Goal: Transaction & Acquisition: Purchase product/service

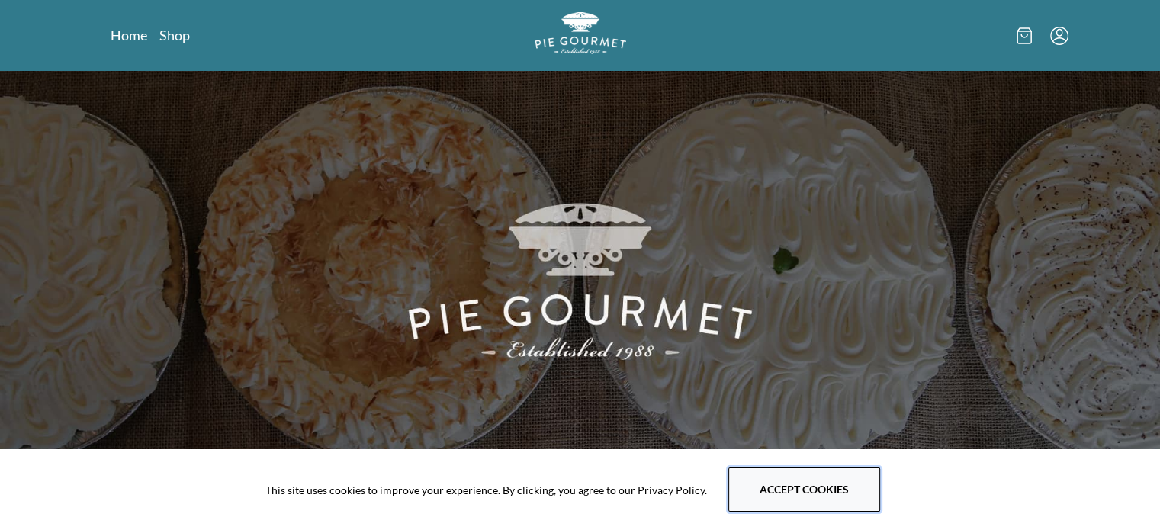
click at [760, 480] on button "Accept cookies" at bounding box center [805, 490] width 152 height 44
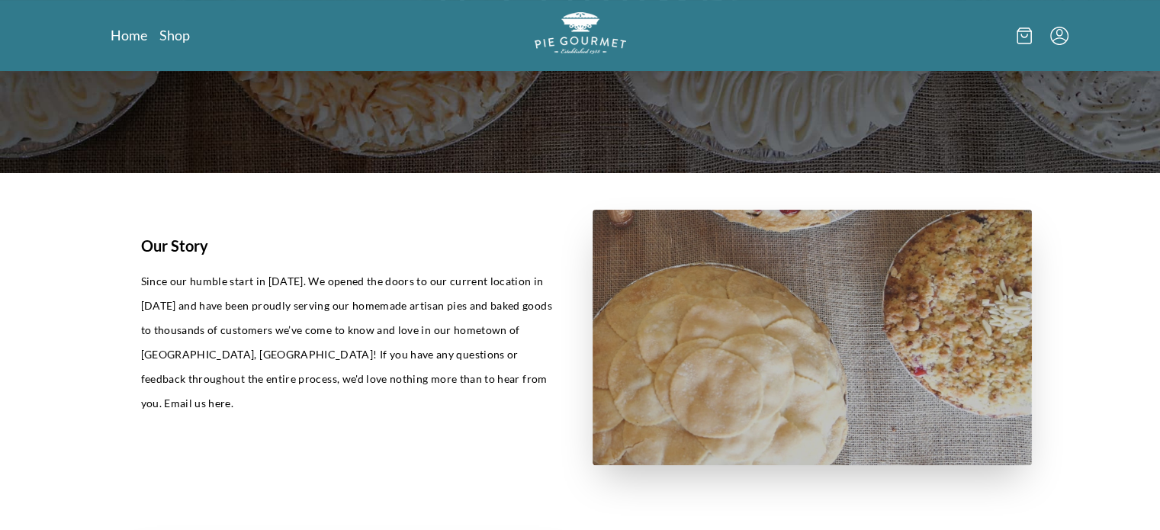
scroll to position [366, 0]
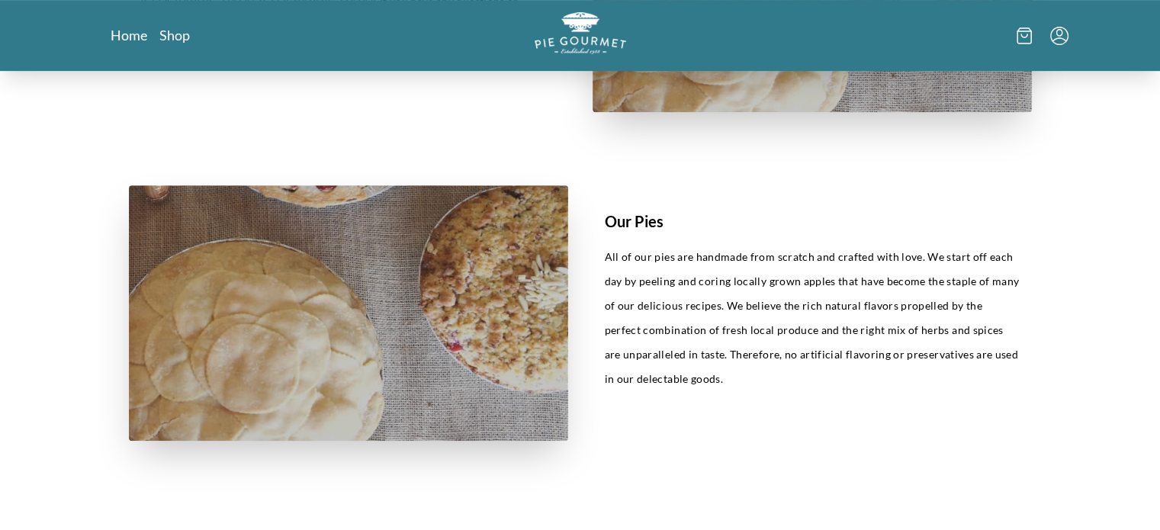
scroll to position [635, 0]
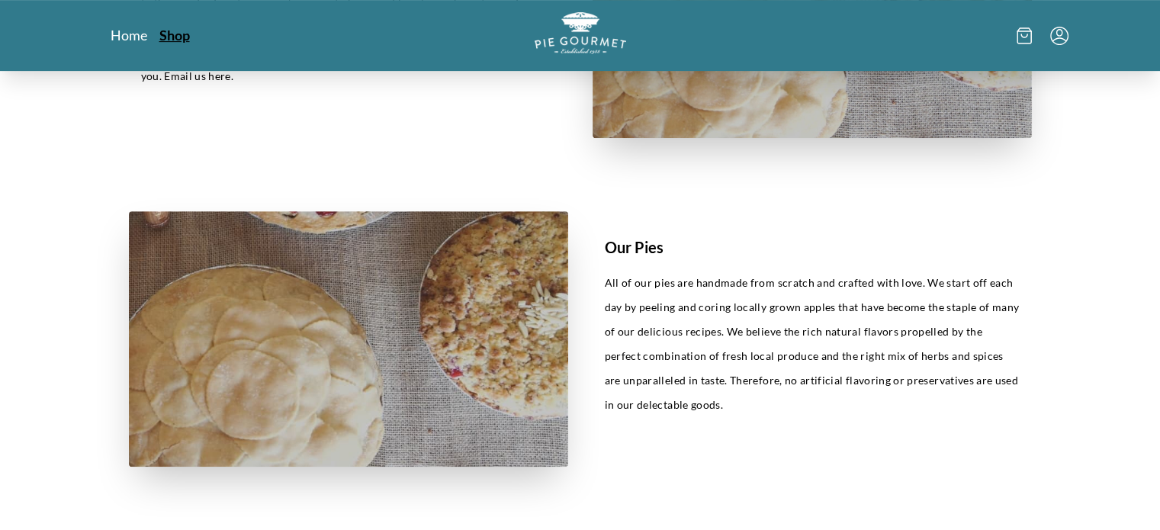
click at [166, 30] on link "Shop" at bounding box center [174, 35] width 31 height 18
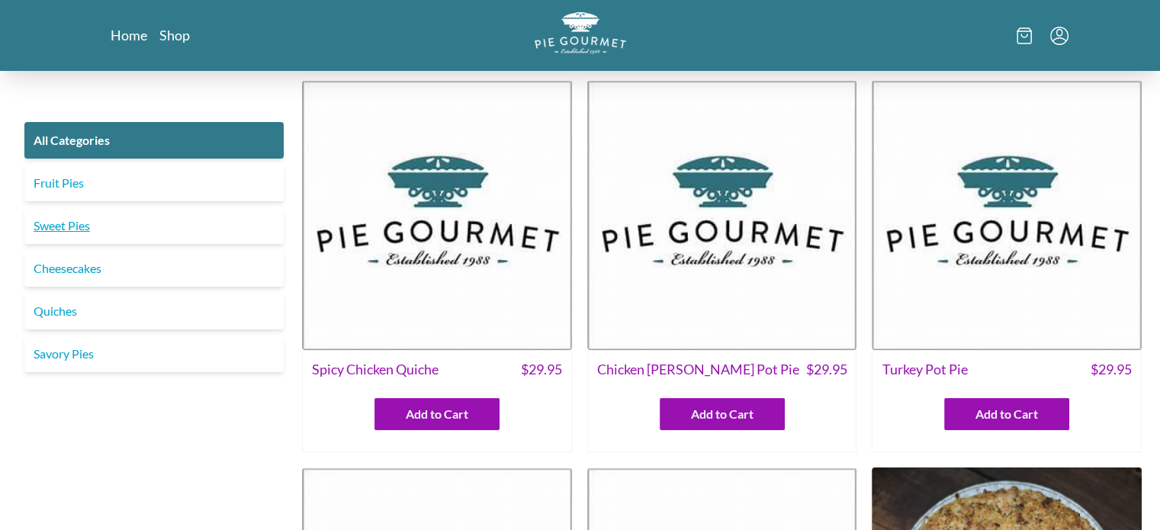
click at [70, 221] on link "Sweet Pies" at bounding box center [153, 226] width 259 height 37
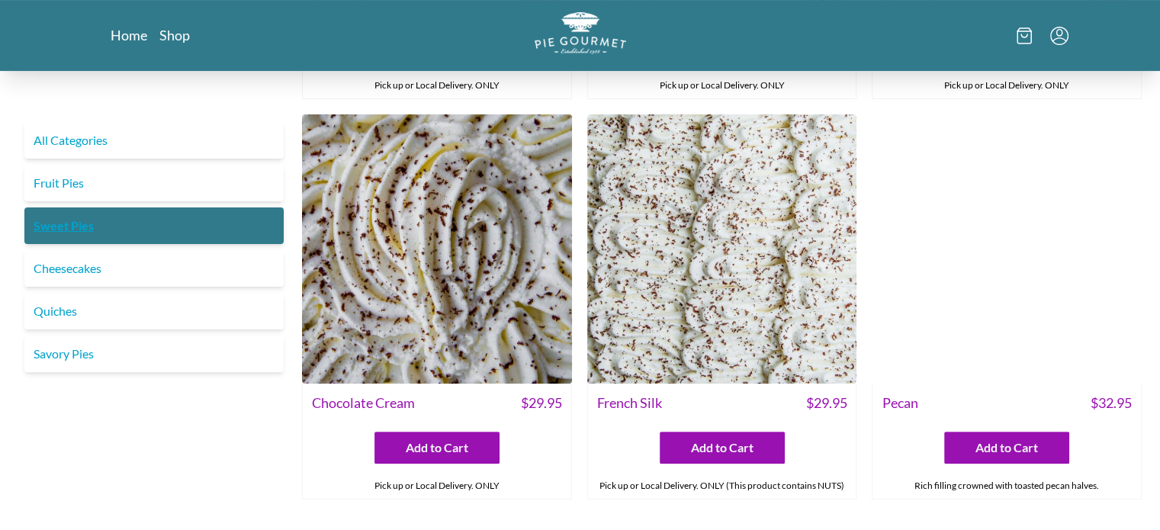
scroll to position [458, 0]
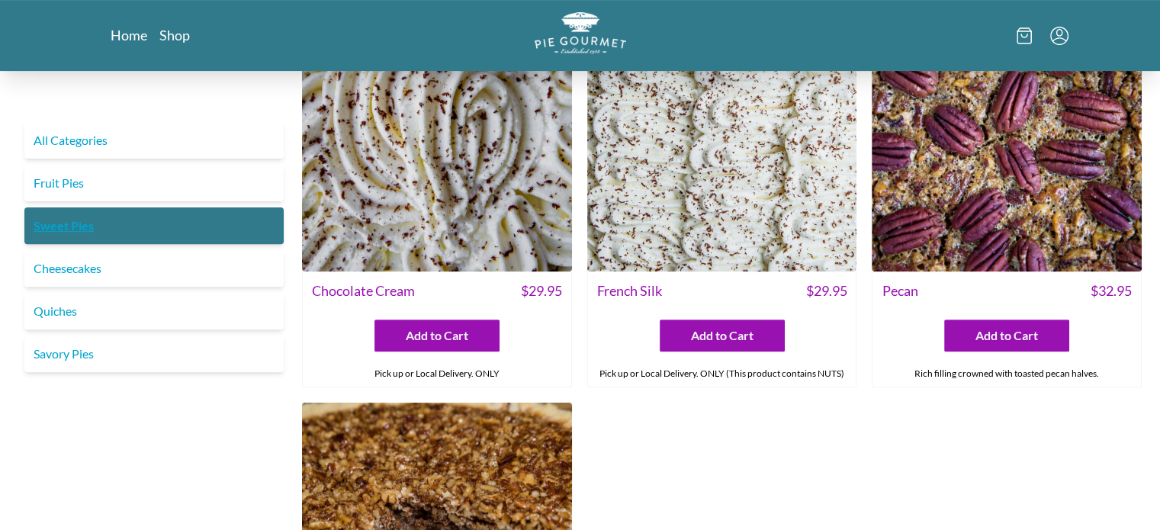
click at [70, 221] on link "Sweet Pies" at bounding box center [153, 226] width 259 height 37
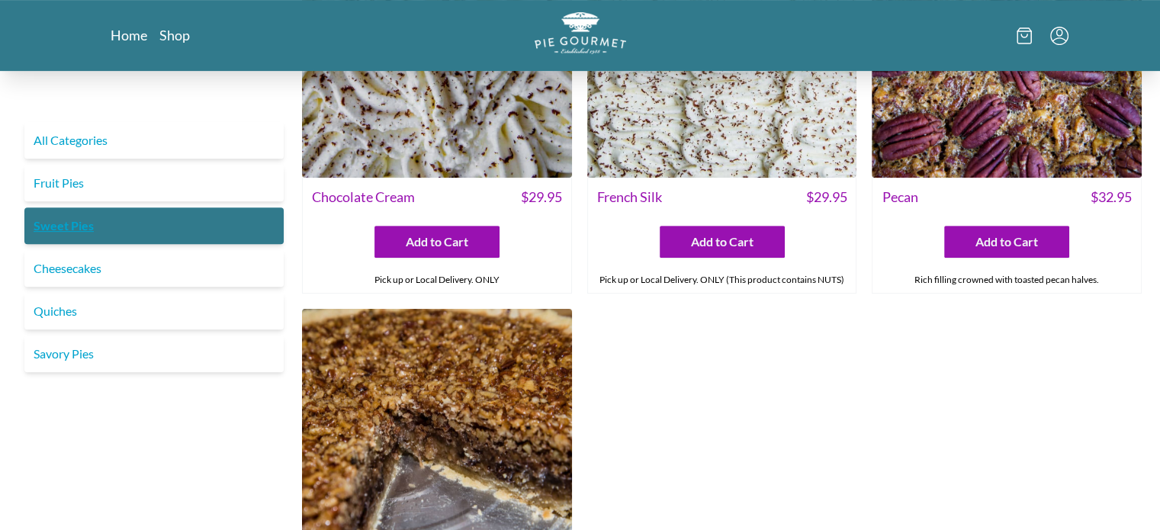
scroll to position [584, 0]
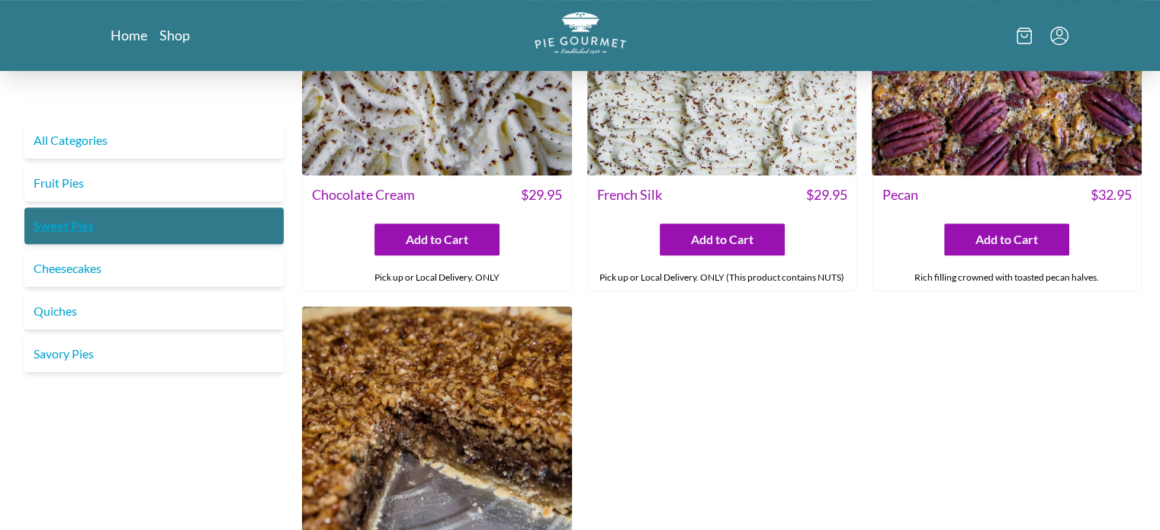
click at [70, 225] on link "Sweet Pies" at bounding box center [153, 226] width 259 height 37
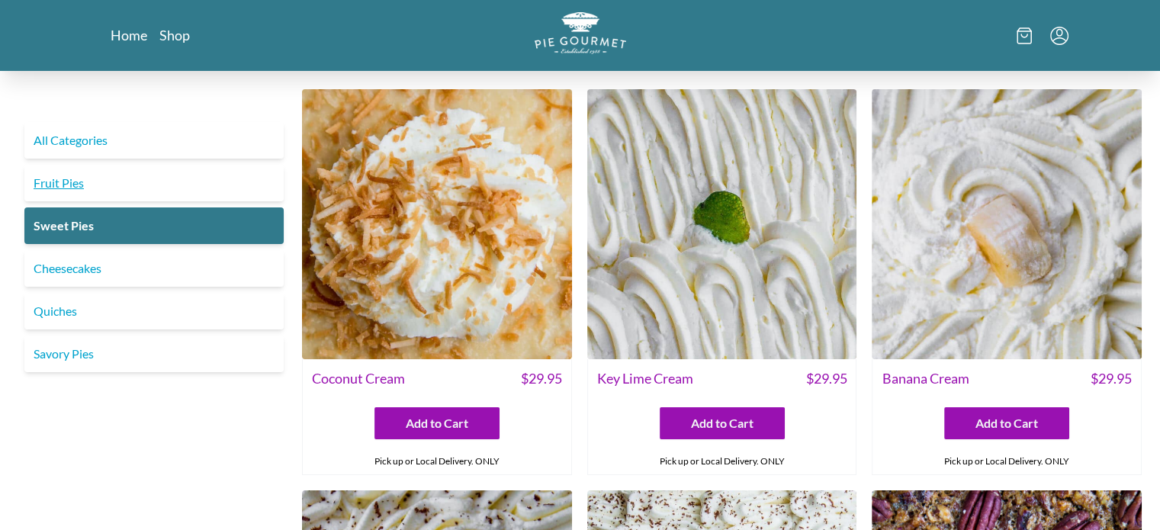
click at [70, 185] on link "Fruit Pies" at bounding box center [153, 183] width 259 height 37
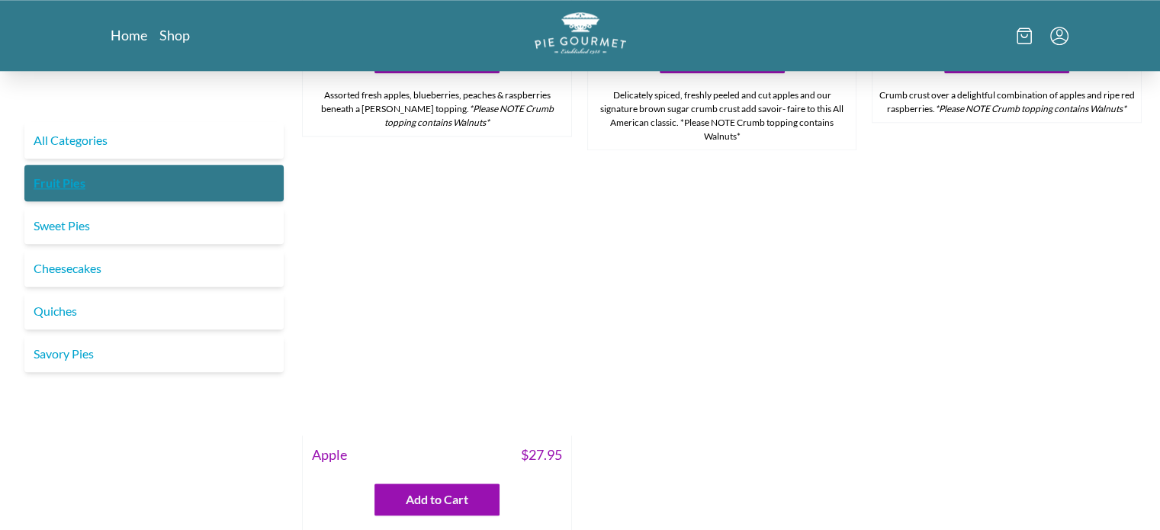
scroll to position [1215, 0]
